Goal: Information Seeking & Learning: Learn about a topic

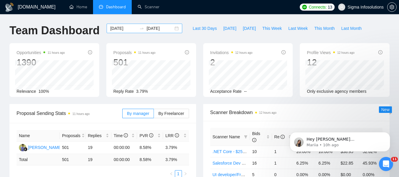
click at [120, 25] on div "[DATE] [DATE]" at bounding box center [145, 28] width 76 height 9
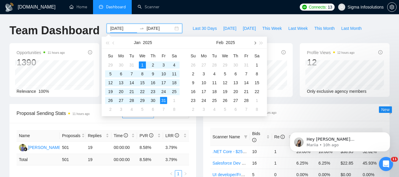
click at [255, 43] on span "button" at bounding box center [254, 42] width 3 height 3
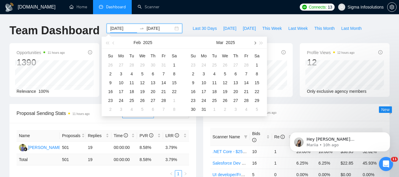
click at [255, 43] on span "button" at bounding box center [254, 42] width 3 height 3
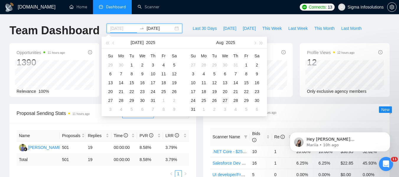
type input "[DATE]"
click at [225, 100] on div "27" at bounding box center [225, 100] width 7 height 7
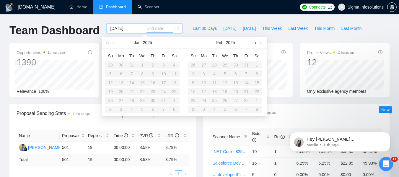
click at [253, 41] on button "button" at bounding box center [254, 43] width 7 height 12
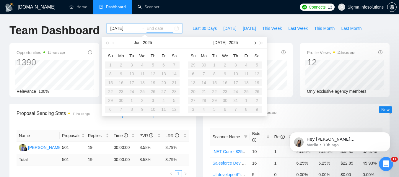
click at [253, 41] on button "button" at bounding box center [254, 43] width 7 height 12
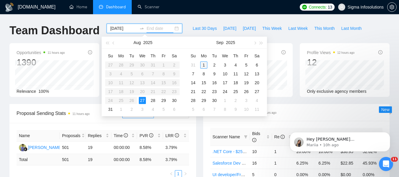
type input "[DATE]"
click at [206, 63] on div "1" at bounding box center [203, 64] width 7 height 7
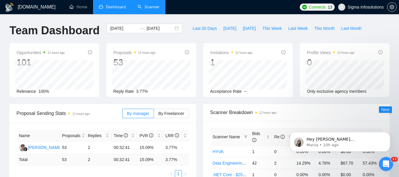
click at [147, 4] on link "Scanner" at bounding box center [149, 6] width 22 height 5
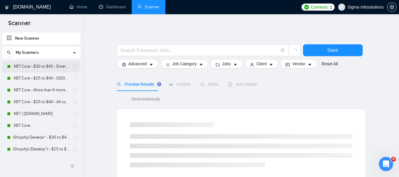
click at [34, 66] on link ".NET Core - $30 to $45 - Enterprise client - ROW" at bounding box center [41, 67] width 56 height 12
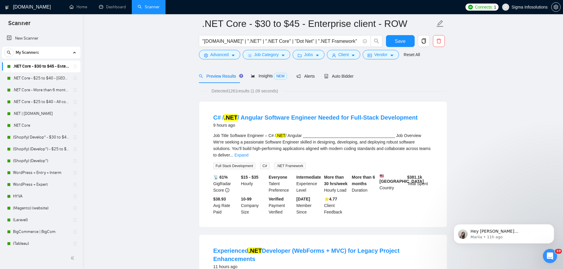
scroll to position [59, 0]
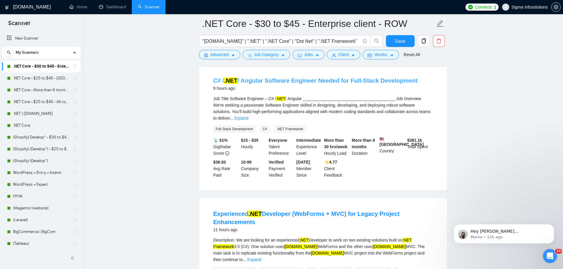
click at [243, 84] on link "C# / .NET / Angular Software Engineer Needed for Full-Stack Development" at bounding box center [315, 80] width 205 height 7
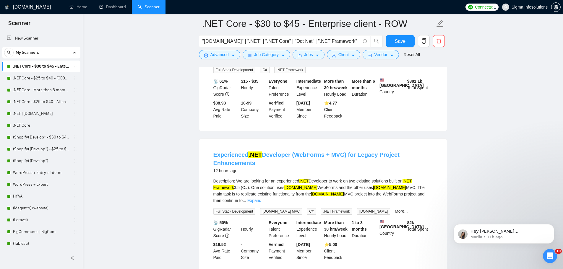
click at [237, 152] on link "Experienced .NET Developer (WebForms + MVC) for Legacy Project Enhancements" at bounding box center [306, 159] width 186 height 15
click at [32, 115] on link ".NET | [DOMAIN_NAME]" at bounding box center [41, 114] width 56 height 12
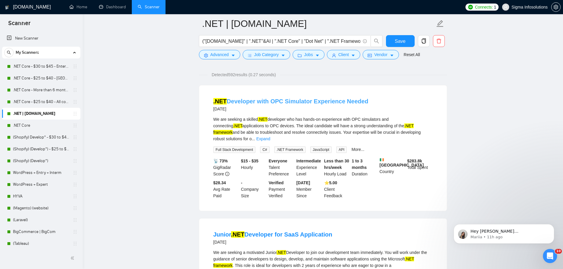
scroll to position [59, 0]
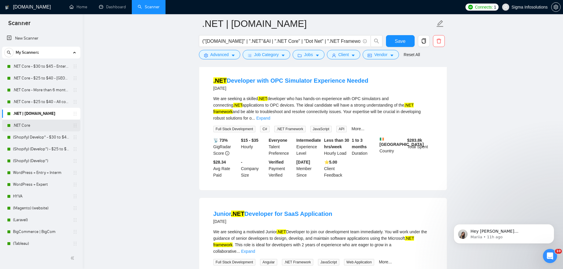
click at [27, 126] on link ".NET Core" at bounding box center [41, 126] width 56 height 12
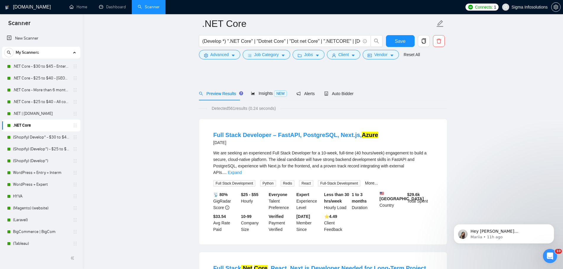
scroll to position [59, 0]
